Goal: Information Seeking & Learning: Learn about a topic

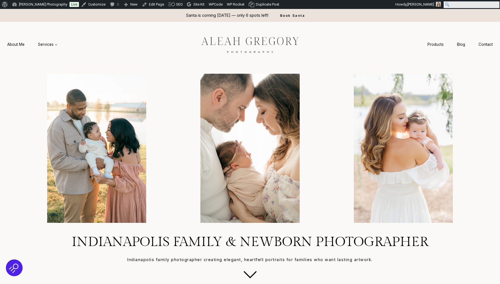
click at [496, 6] on input "Search" at bounding box center [472, 4] width 56 height 7
type input "******"
click input "******" at bounding box center [0, 0] width 0 height 0
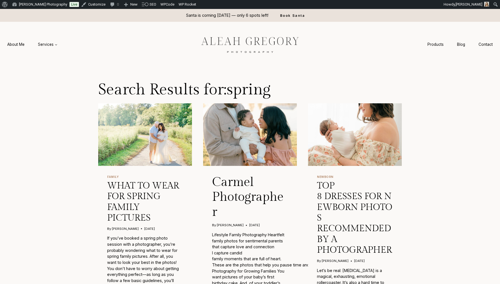
click at [150, 131] on img "What to Wear for Spring Family Pictures" at bounding box center [145, 134] width 94 height 63
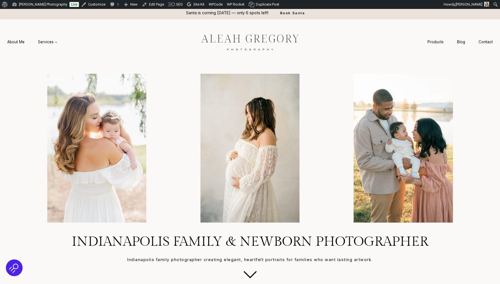
scroll to position [3, 0]
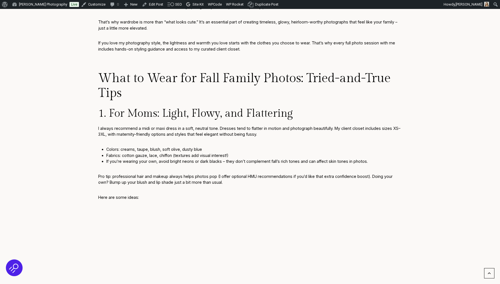
scroll to position [388, 0]
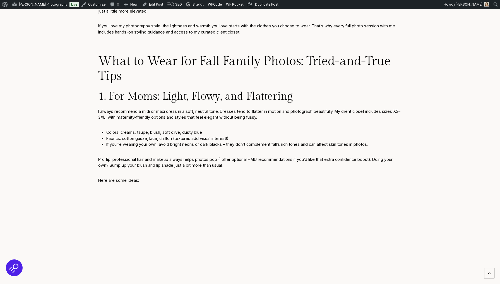
scroll to position [401, 0]
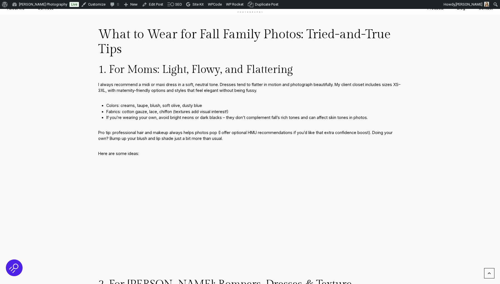
scroll to position [722, 0]
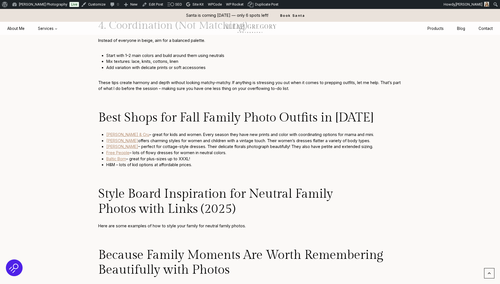
scroll to position [1336, 0]
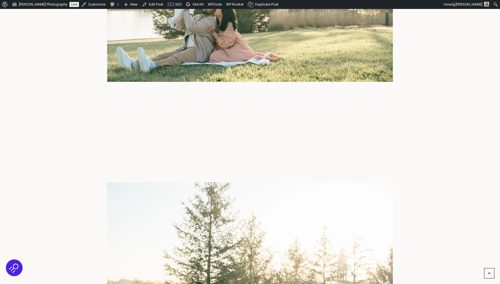
scroll to position [1736, 0]
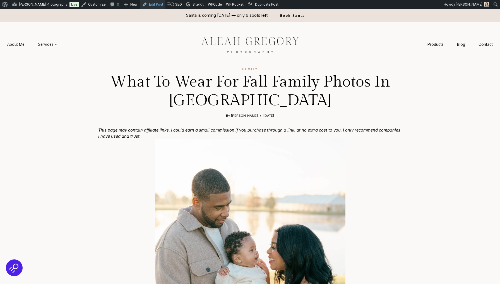
click at [151, 6] on link "Edit Post" at bounding box center [153, 4] width 26 height 9
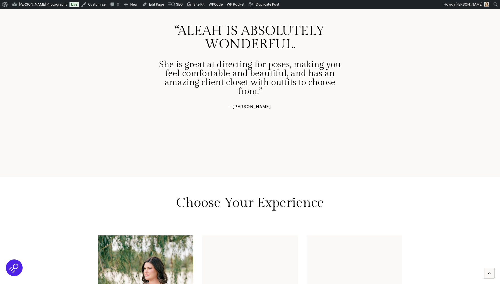
scroll to position [1199, 0]
